Goal: Find specific page/section: Find specific page/section

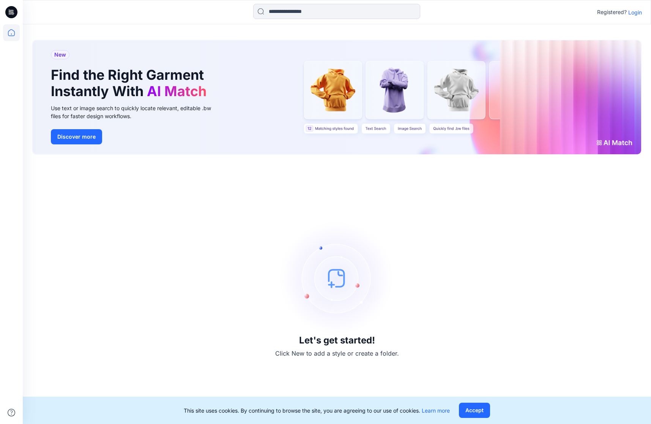
click at [630, 12] on p "Login" at bounding box center [635, 12] width 14 height 8
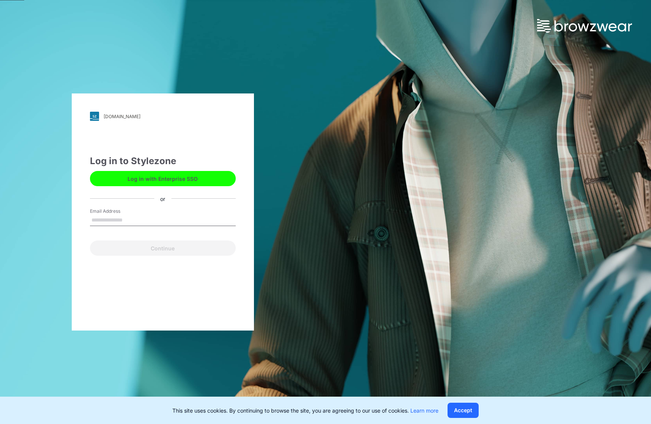
click at [129, 223] on input "Email Address" at bounding box center [163, 219] width 146 height 11
type input "**********"
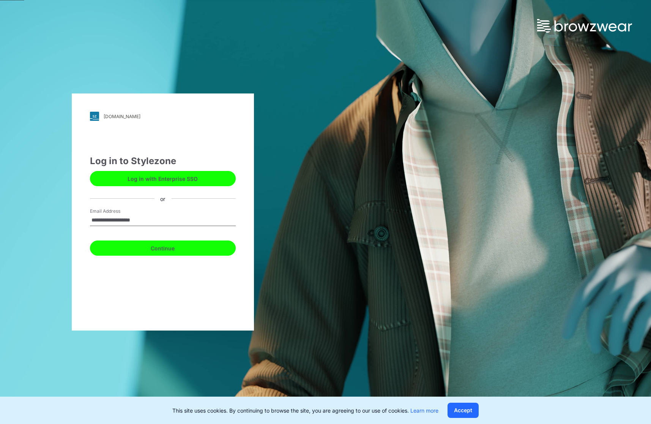
click at [145, 249] on button "Continue" at bounding box center [163, 247] width 146 height 15
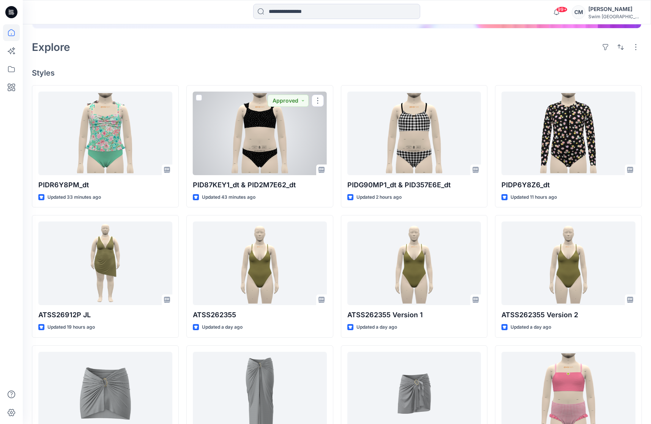
scroll to position [181, 0]
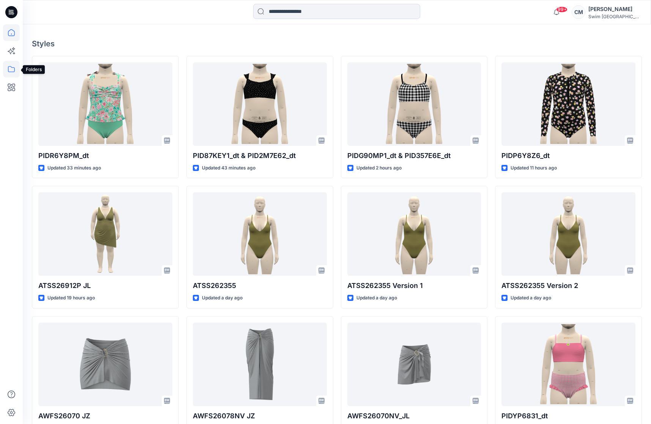
click at [15, 70] on icon at bounding box center [11, 69] width 17 height 17
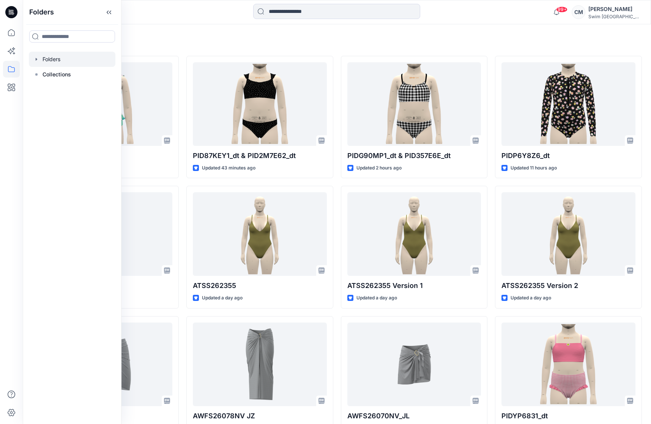
click at [53, 64] on div at bounding box center [72, 59] width 87 height 15
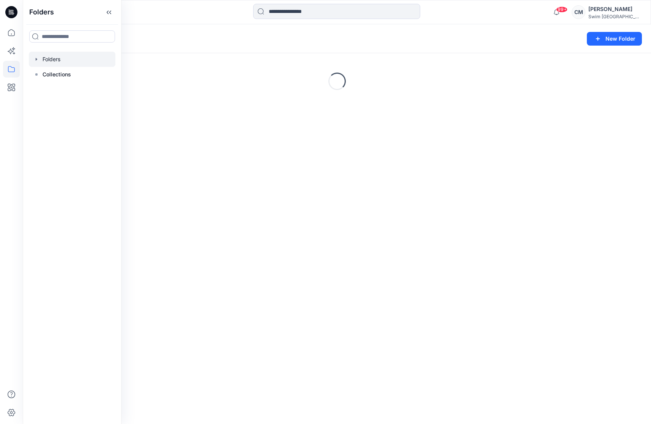
click at [201, 39] on div "Folders" at bounding box center [307, 38] width 551 height 11
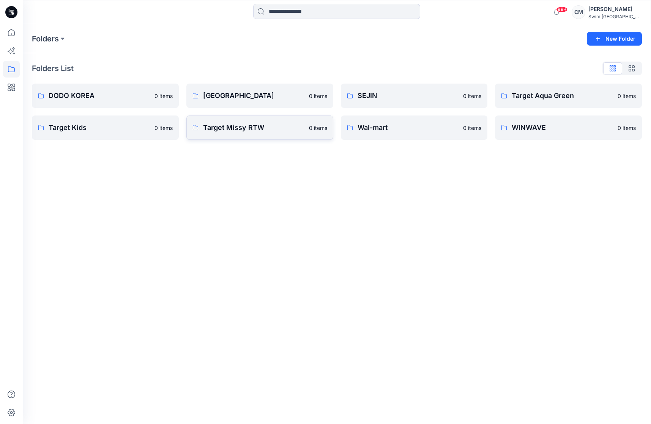
click at [237, 129] on p "Target Missy RTW" at bounding box center [253, 127] width 101 height 11
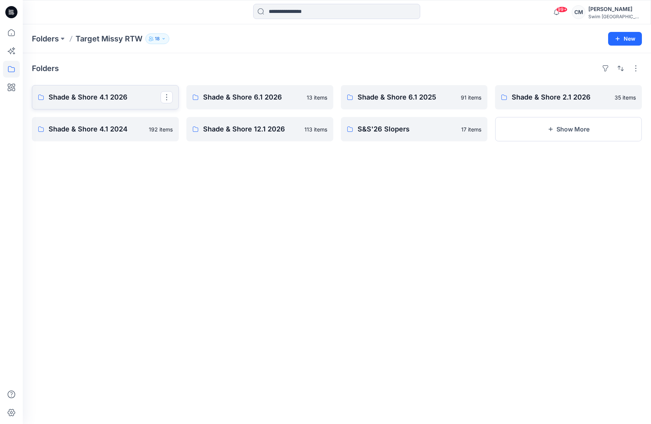
click at [91, 98] on p "Shade & Shore 4.1 2026" at bounding box center [105, 97] width 112 height 11
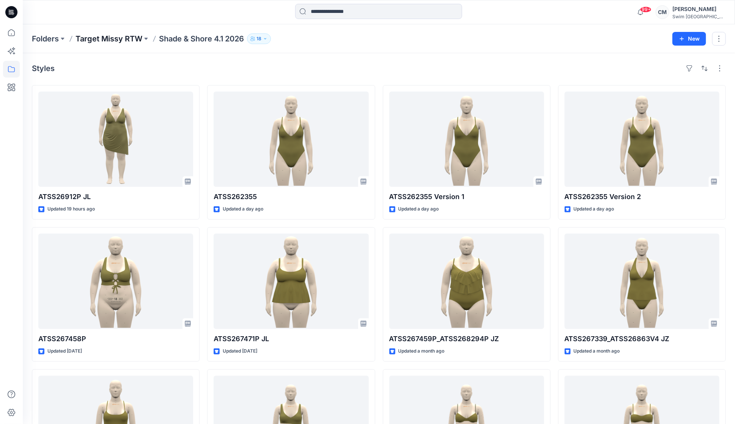
click at [121, 39] on p "Target Missy RTW" at bounding box center [109, 38] width 67 height 11
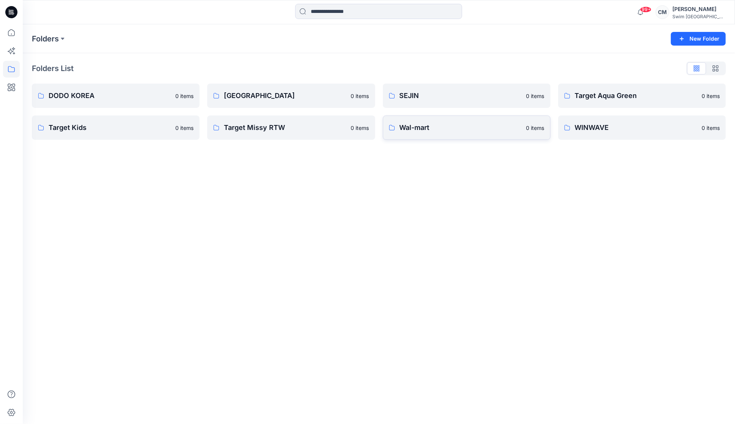
click at [433, 127] on p "Wal-mart" at bounding box center [461, 127] width 122 height 11
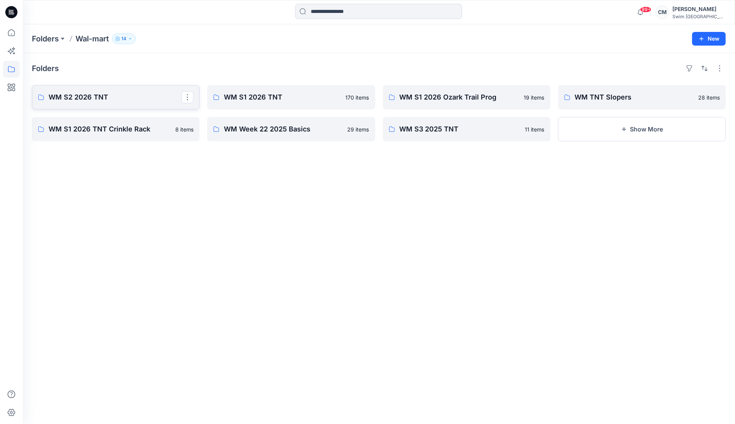
click at [72, 101] on p "WM S2 2026 TNT" at bounding box center [115, 97] width 133 height 11
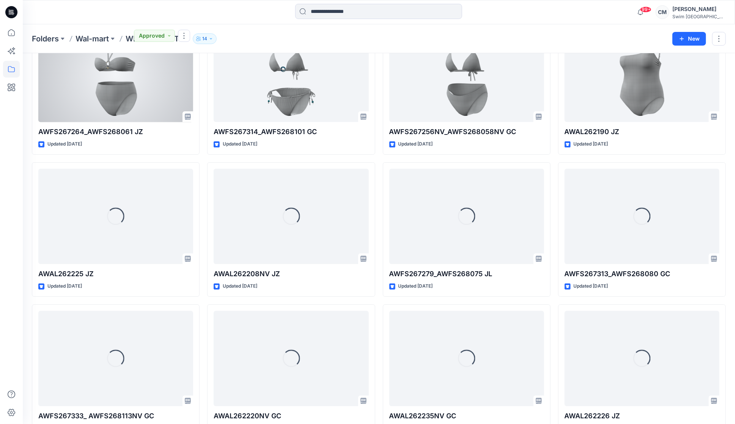
scroll to position [1200, 0]
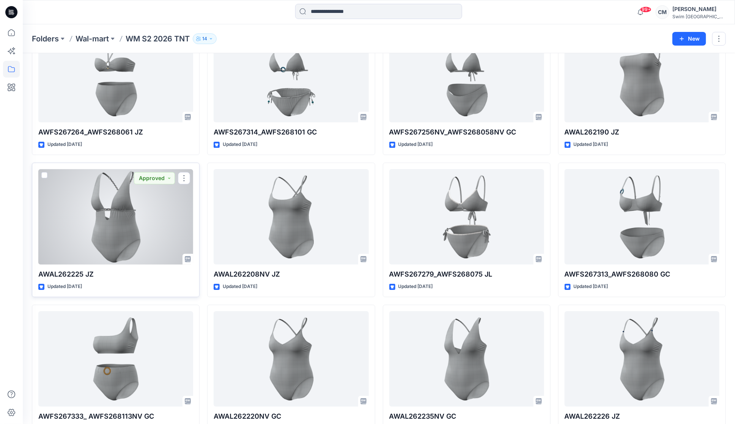
click at [128, 189] on div at bounding box center [115, 216] width 155 height 95
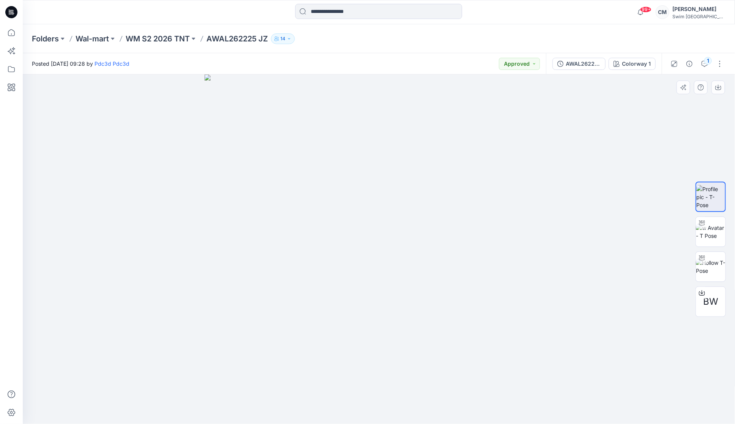
drag, startPoint x: 317, startPoint y: 282, endPoint x: 428, endPoint y: 275, distance: 110.7
click at [427, 275] on img at bounding box center [379, 248] width 349 height 349
drag, startPoint x: 259, startPoint y: 38, endPoint x: 210, endPoint y: 38, distance: 48.6
click at [210, 38] on p "AWAL262225 JZ" at bounding box center [236, 38] width 61 height 11
copy p "AWAL262225"
